Goal: Book appointment/travel/reservation

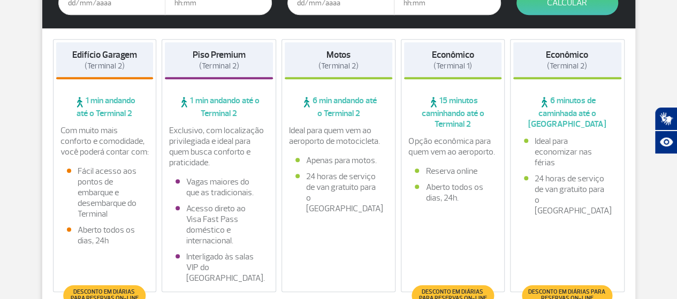
scroll to position [214, 0]
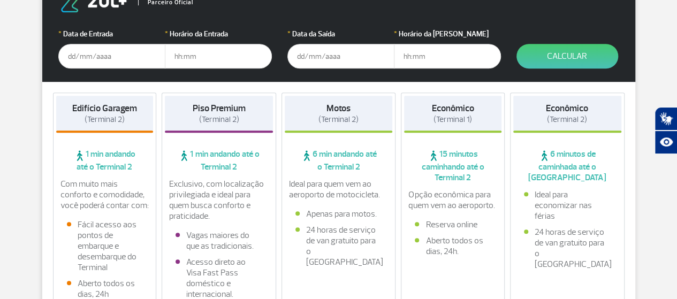
click at [64, 53] on input "text" at bounding box center [111, 56] width 107 height 25
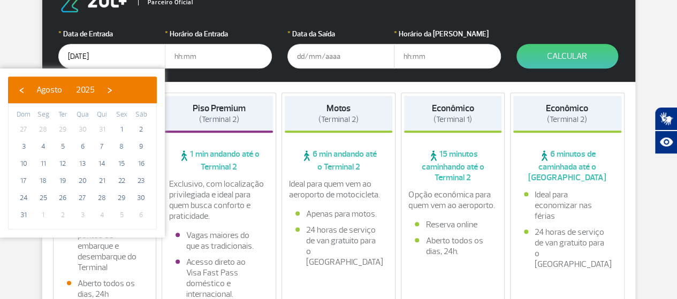
type input "[DATE]"
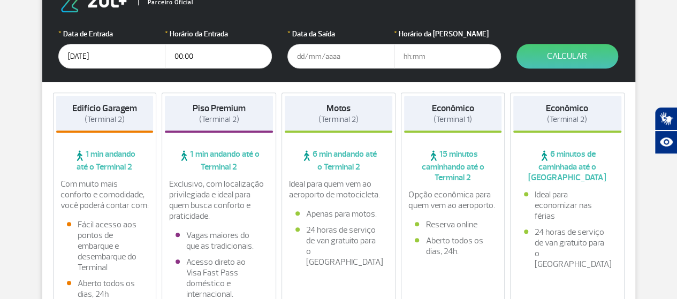
type input "00:00"
type input "[DATE]"
click at [546, 41] on form "Parceiro Oficial * Data de Entrada [DATE] * Horário da Entrada 00:00 * Data da …" at bounding box center [338, 30] width 593 height 103
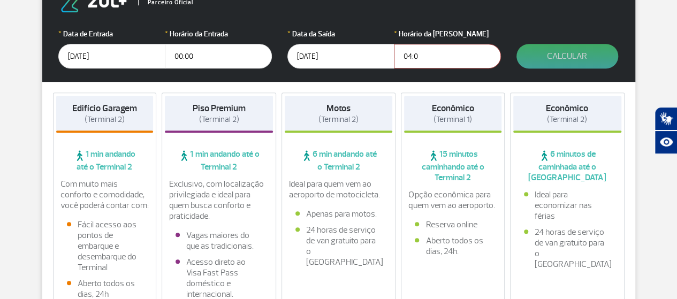
click at [543, 57] on button "Calcular" at bounding box center [567, 56] width 102 height 25
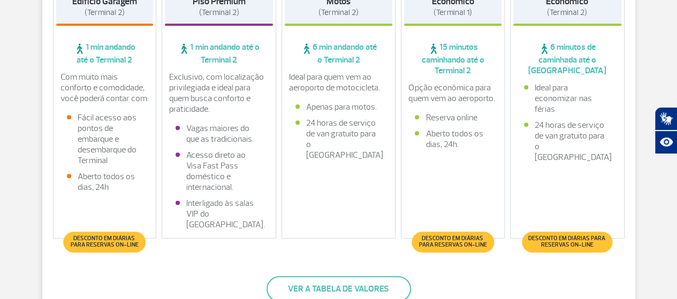
scroll to position [160, 0]
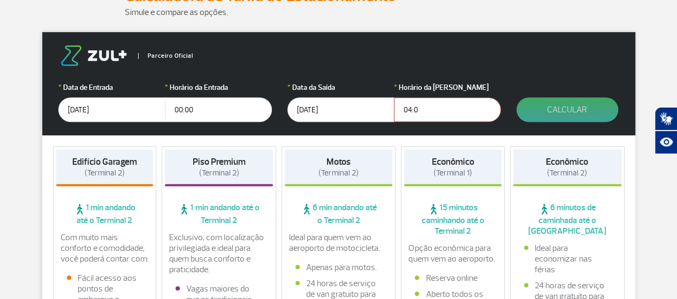
click at [563, 109] on button "Calcular" at bounding box center [567, 109] width 102 height 25
click at [474, 101] on input "04:0" at bounding box center [447, 109] width 107 height 25
type input "04:00"
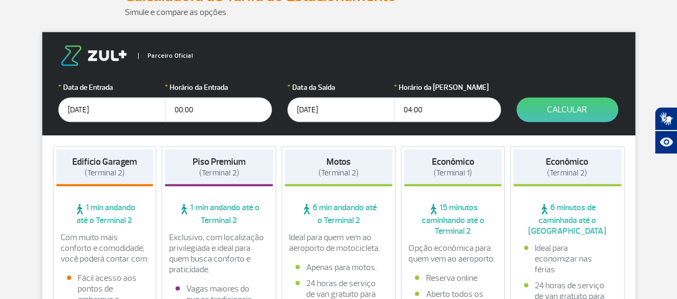
click button "Calcular" at bounding box center [567, 109] width 102 height 25
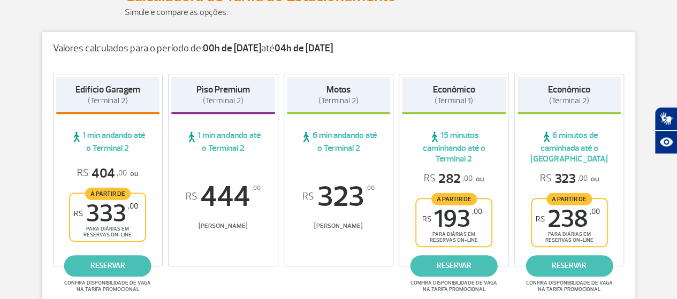
scroll to position [214, 0]
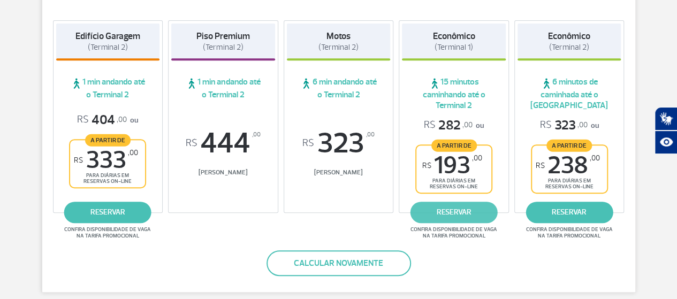
click at [470, 210] on link "reservar" at bounding box center [453, 212] width 87 height 21
